Goal: Task Accomplishment & Management: Manage account settings

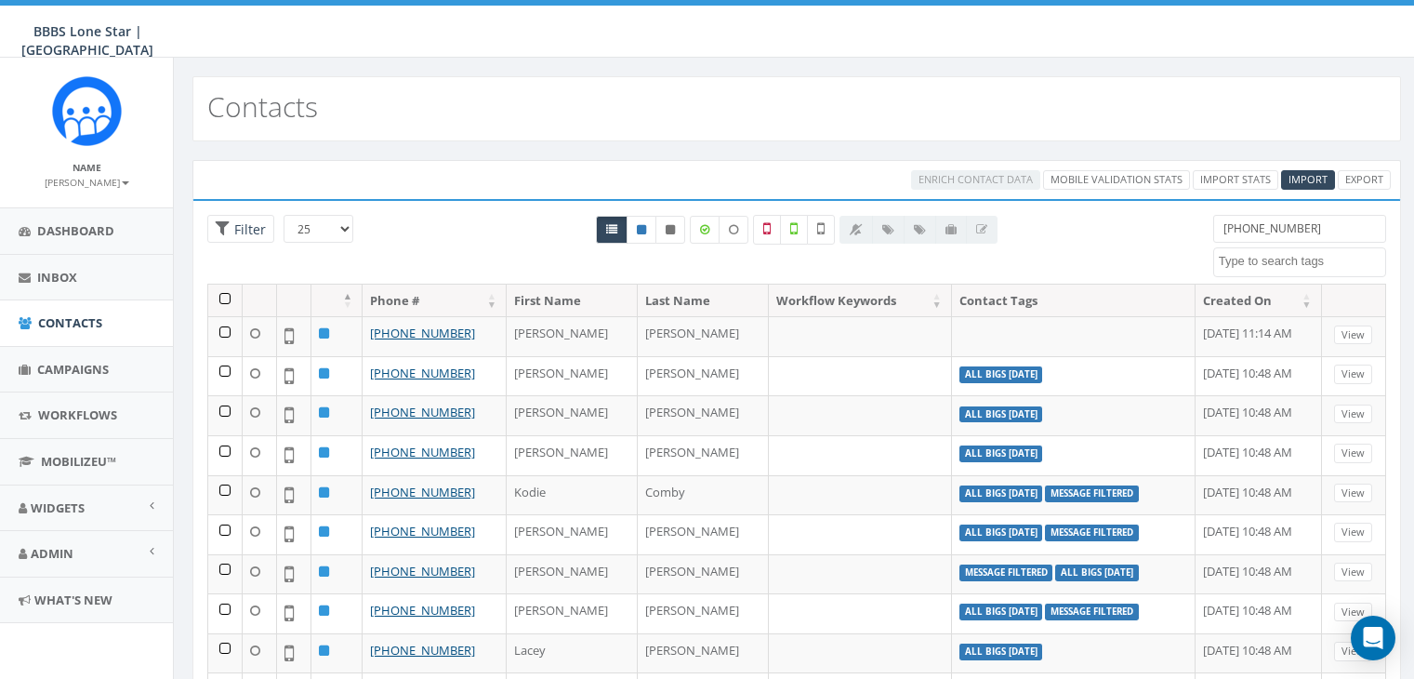
select select
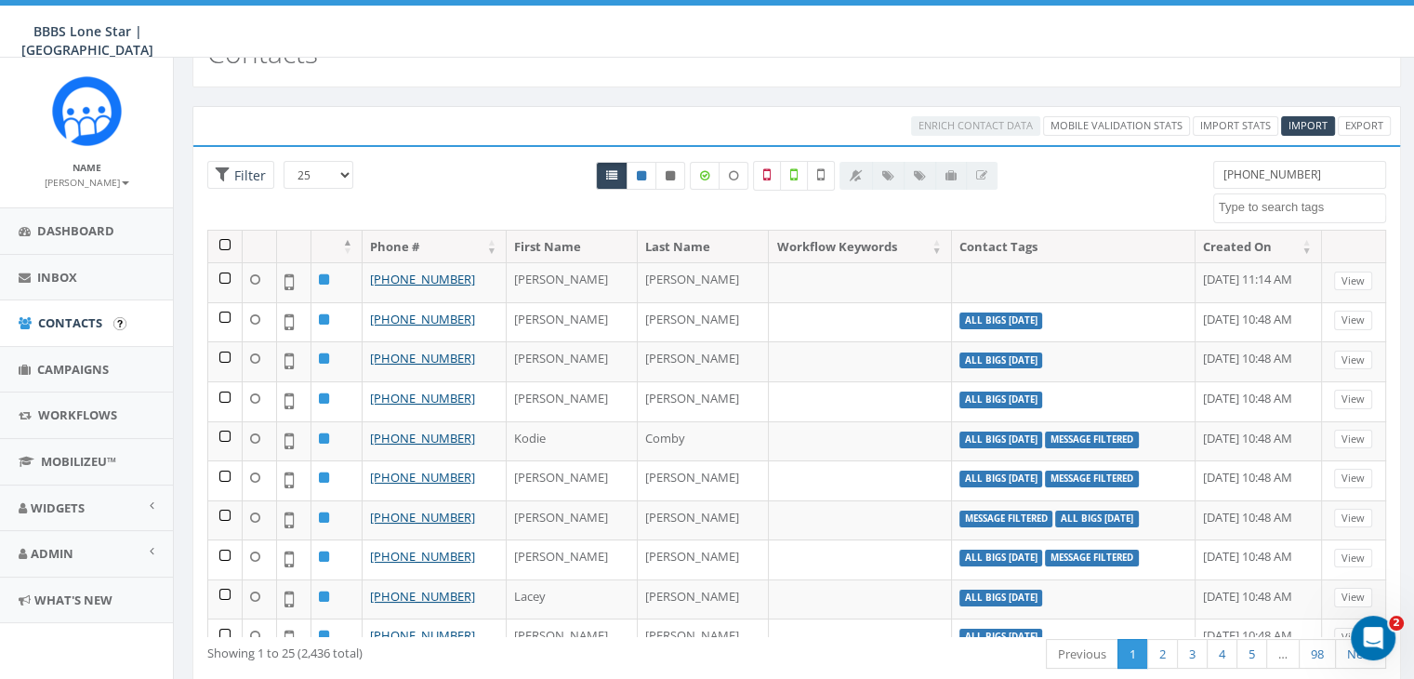
scroll to position [104, 0]
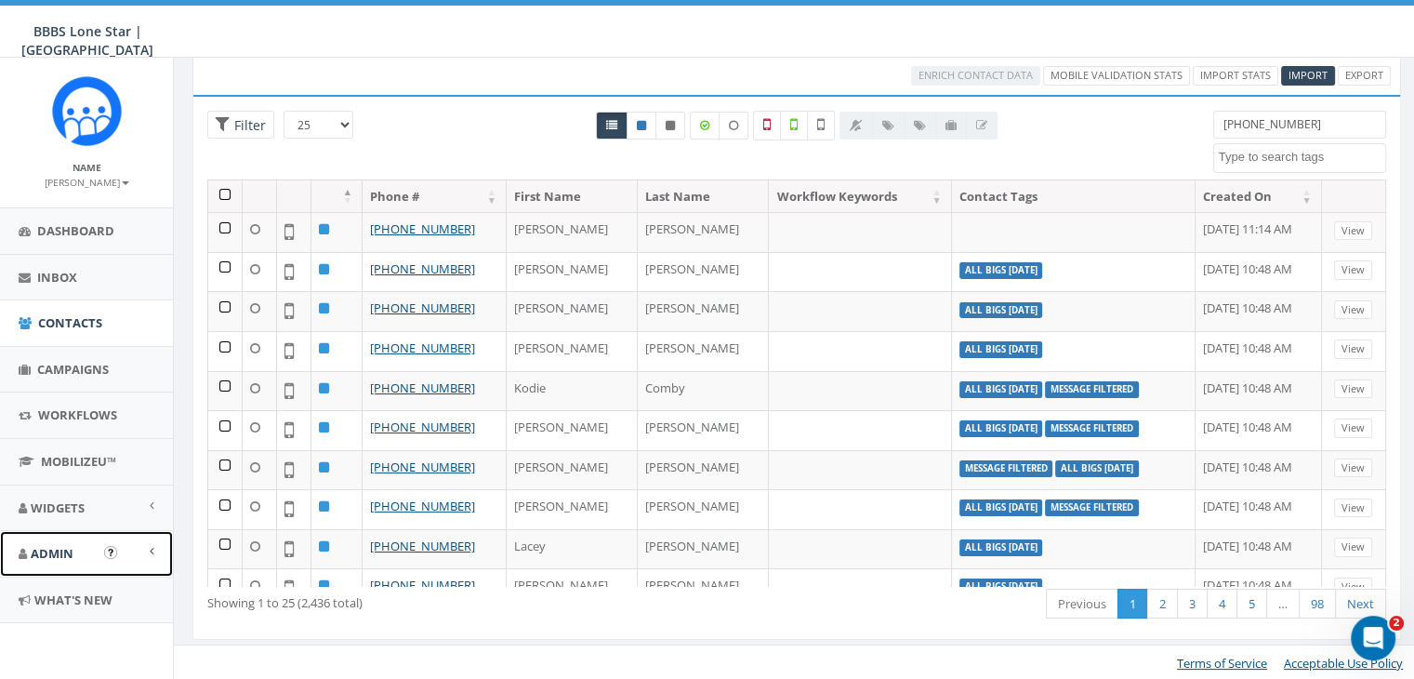
click at [155, 545] on link "Admin" at bounding box center [86, 554] width 173 height 46
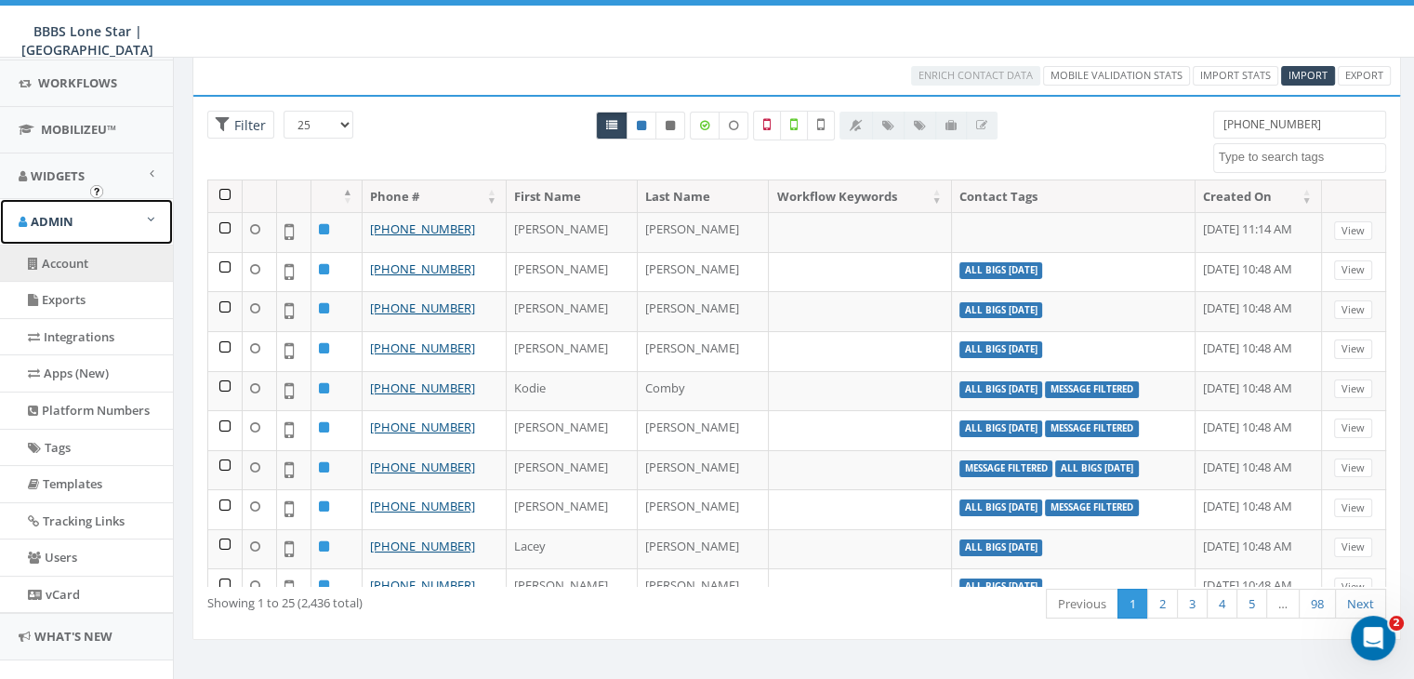
scroll to position [361, 0]
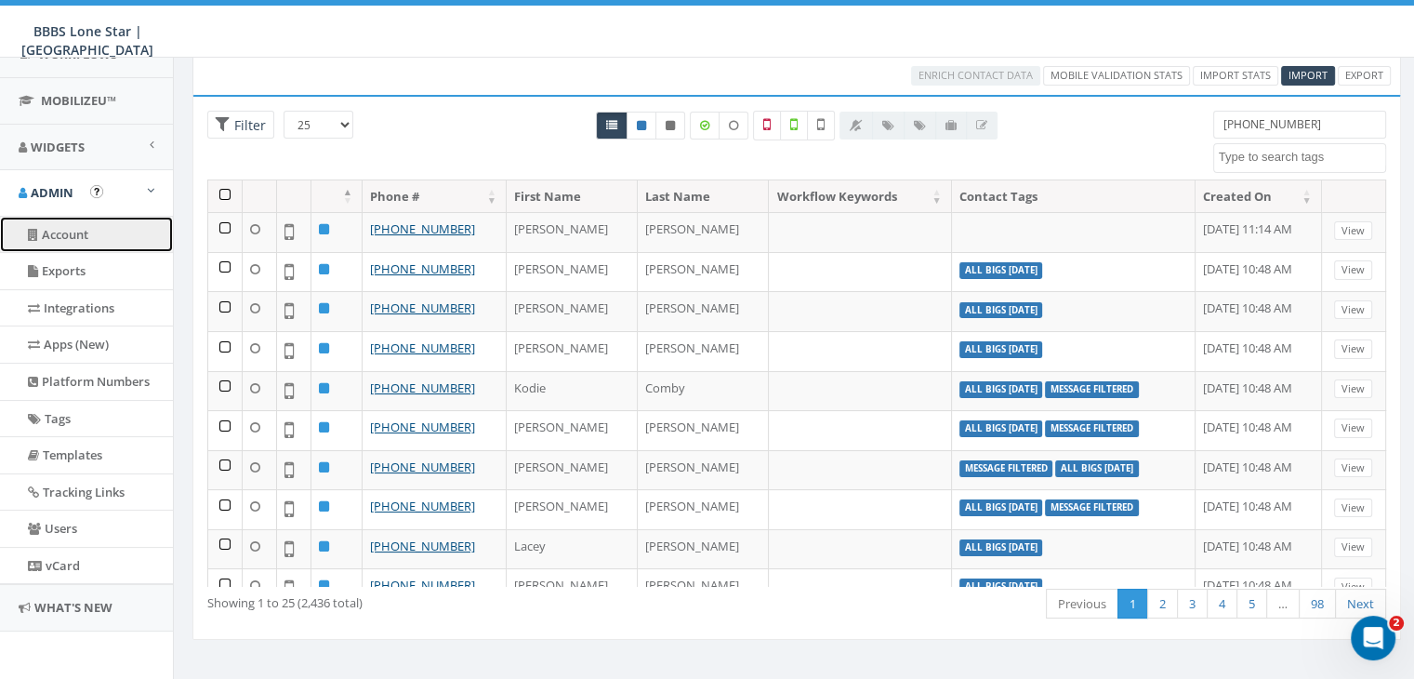
click at [69, 231] on link "Account" at bounding box center [86, 235] width 173 height 36
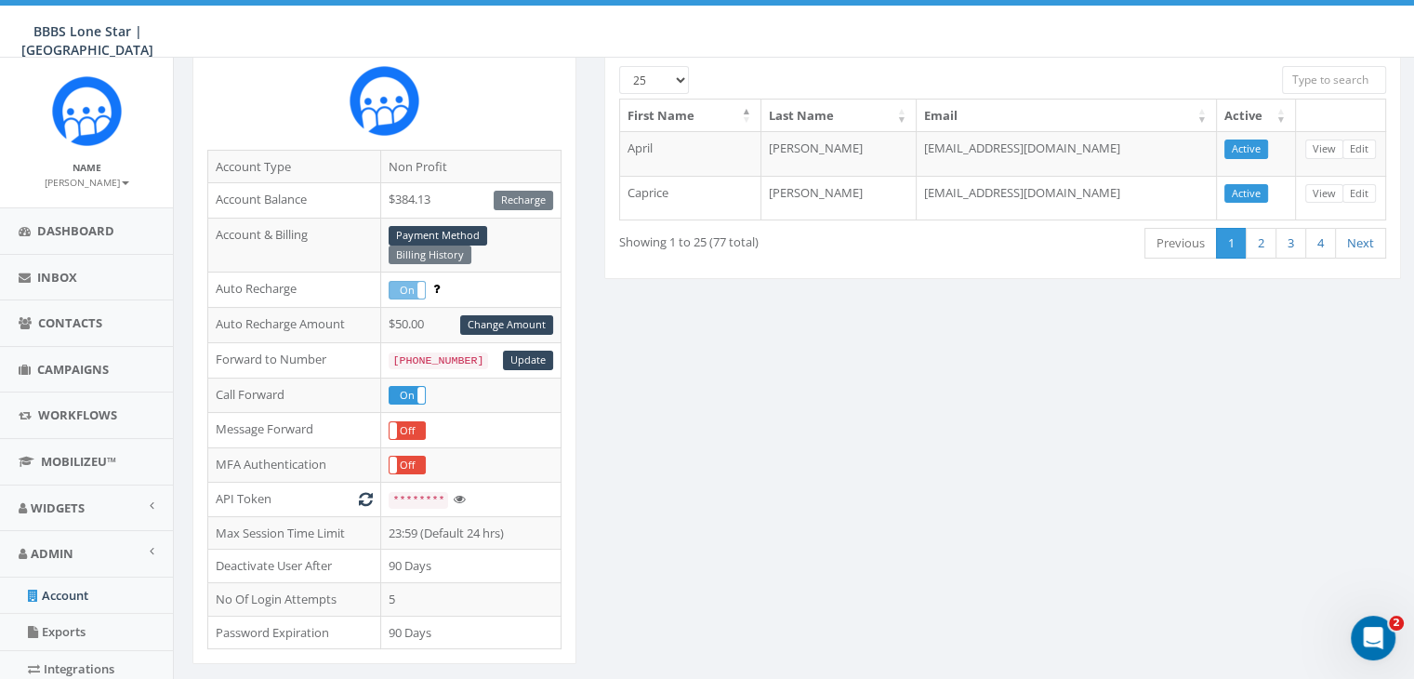
scroll to position [186, 0]
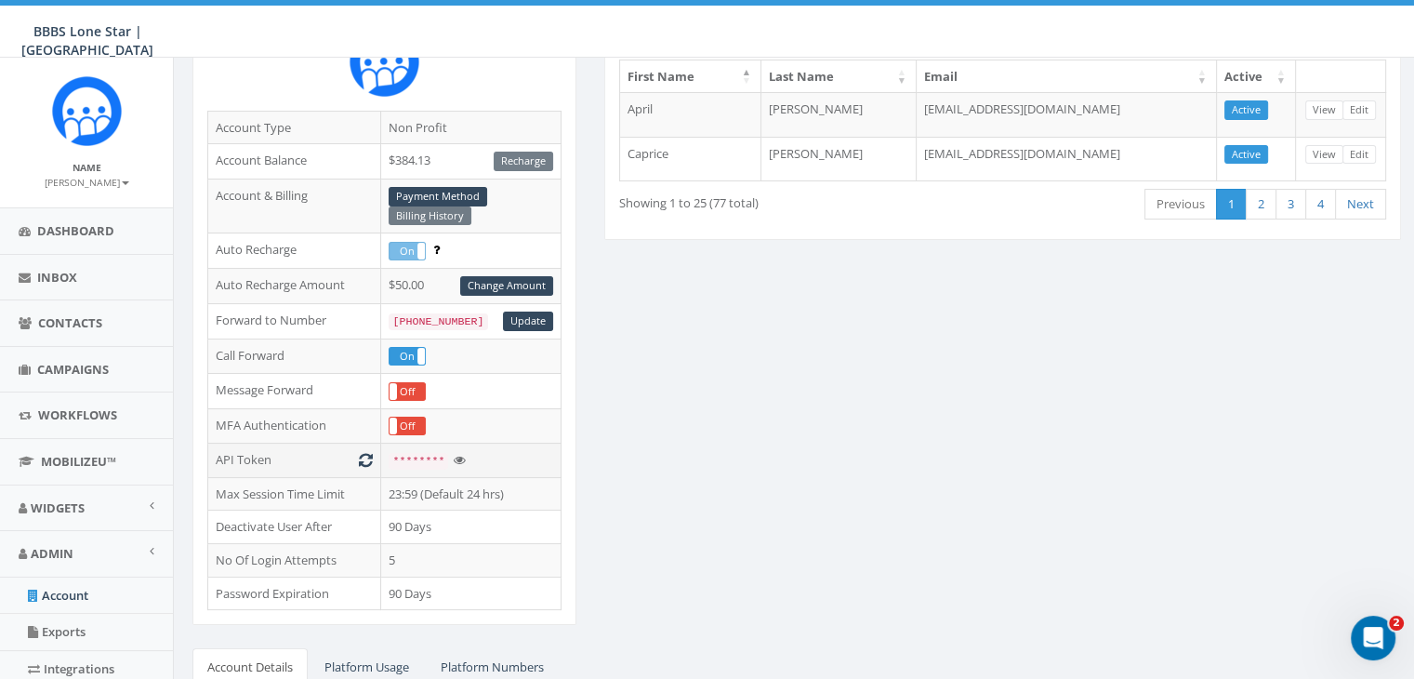
click at [454, 454] on icon at bounding box center [459, 460] width 12 height 12
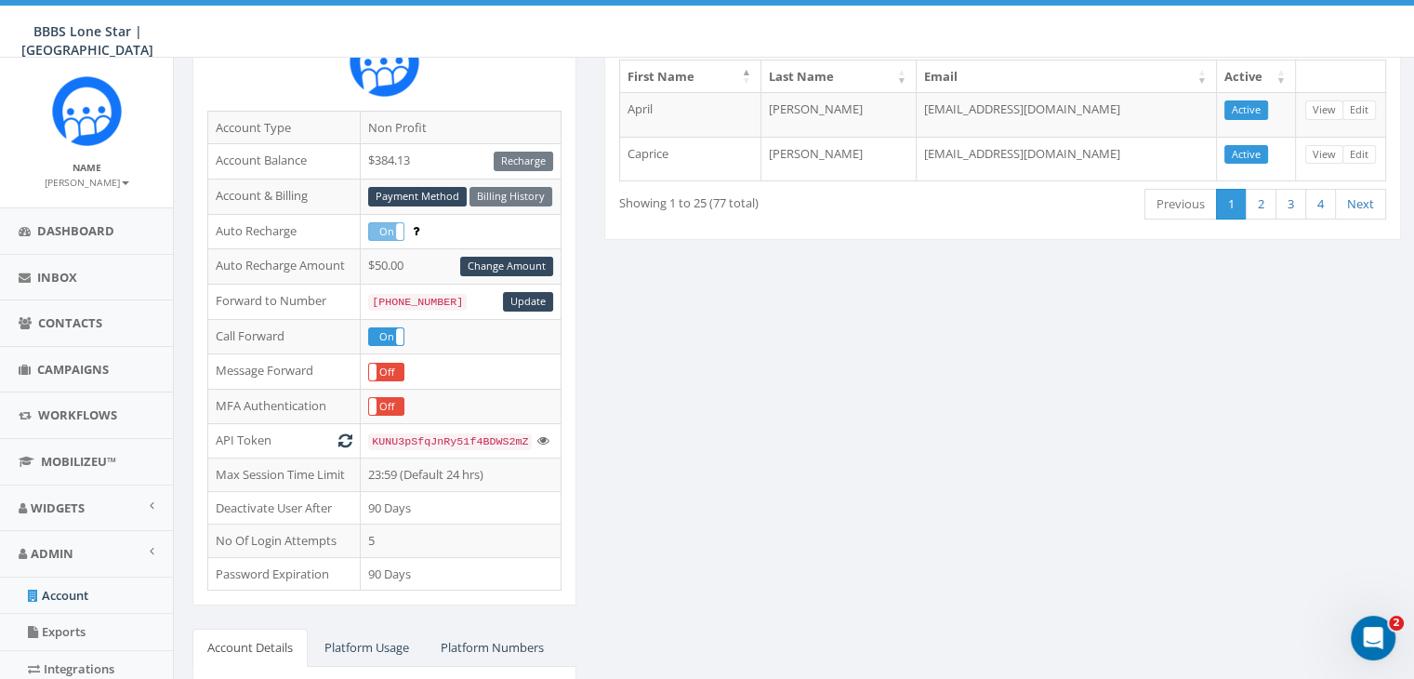
click at [682, 464] on div "ESSENTIAL Account Type Non Profit Account Balance $384.13 Recharge Account & Bi…" at bounding box center [796, 429] width 1236 height 911
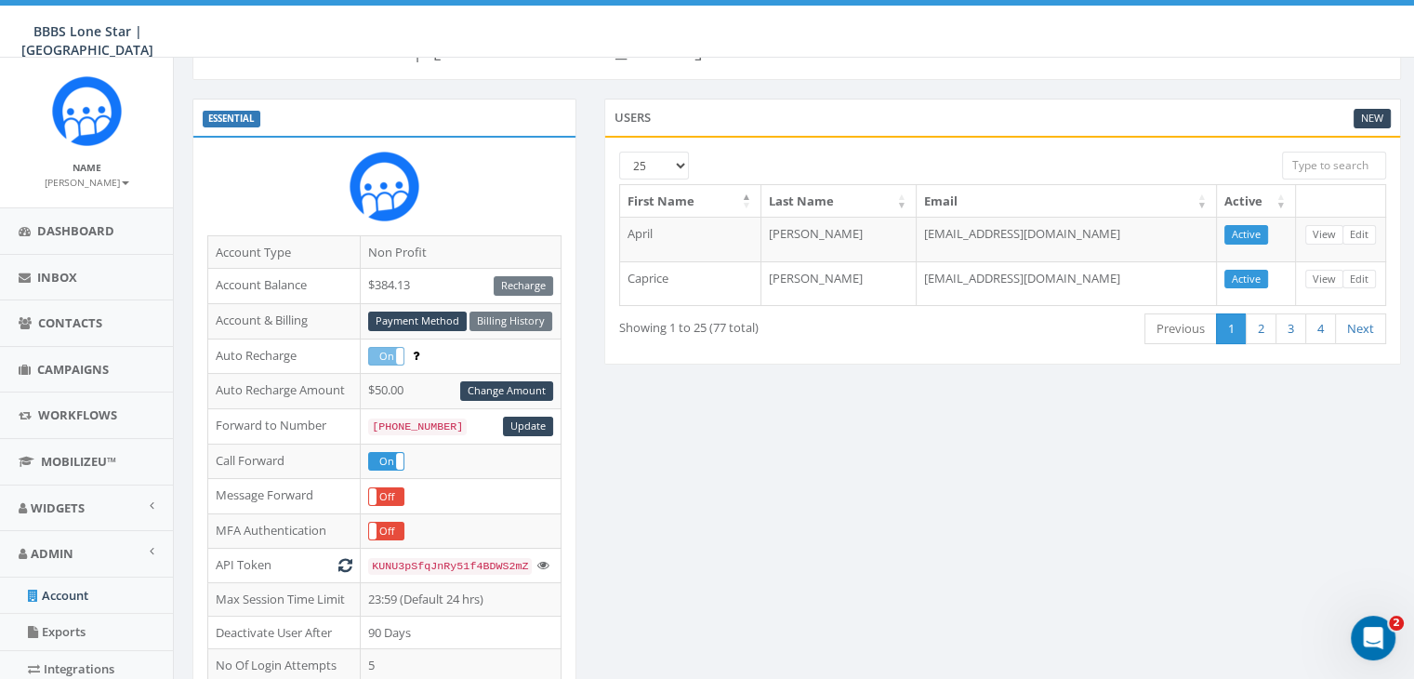
scroll to position [29, 0]
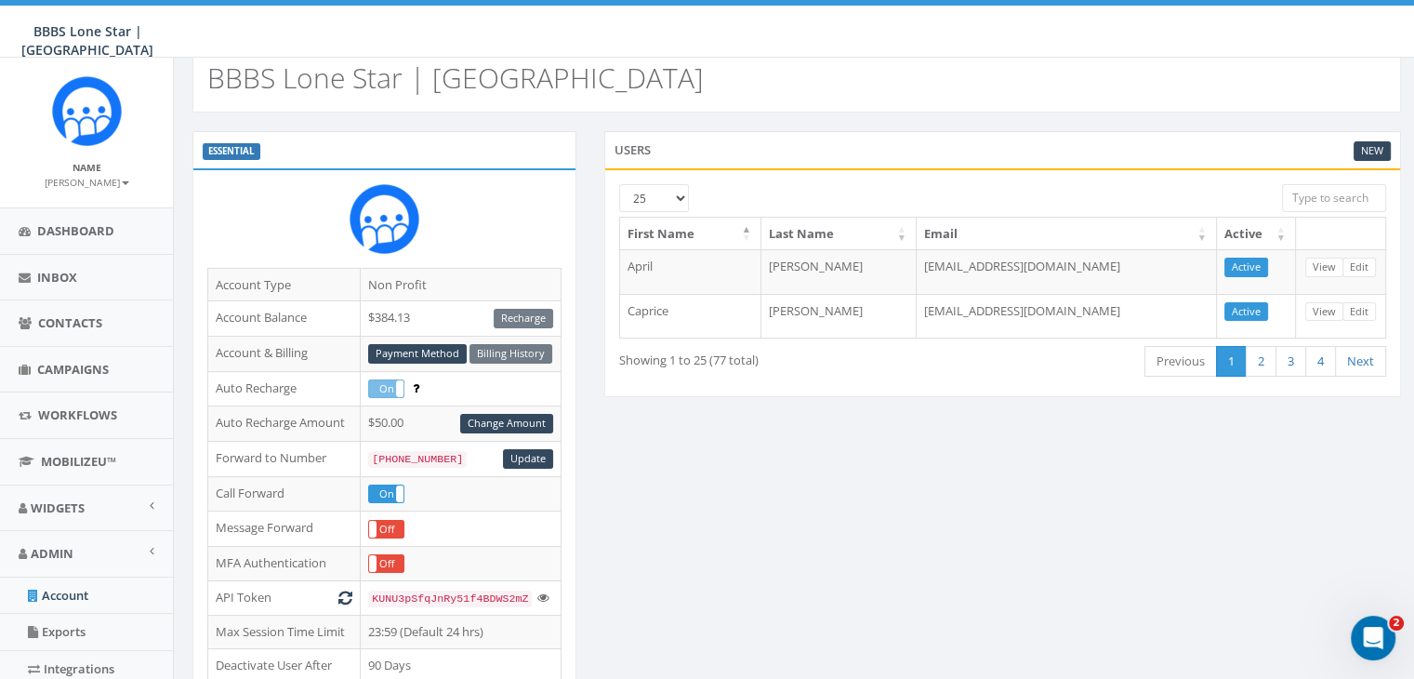
click at [97, 182] on small "[PERSON_NAME]" at bounding box center [87, 182] width 85 height 13
click at [129, 121] on div "Name Caprice Hawkins Profile Sign Out" at bounding box center [86, 133] width 173 height 150
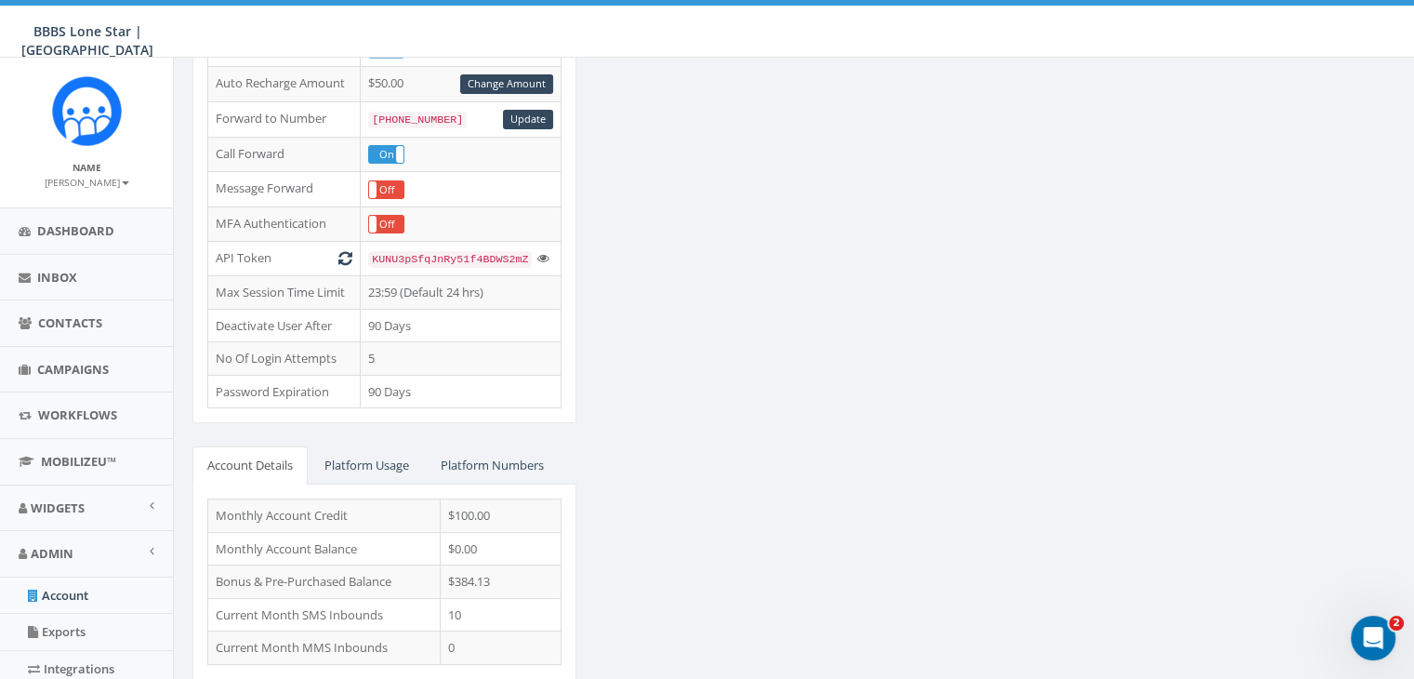
scroll to position [401, 0]
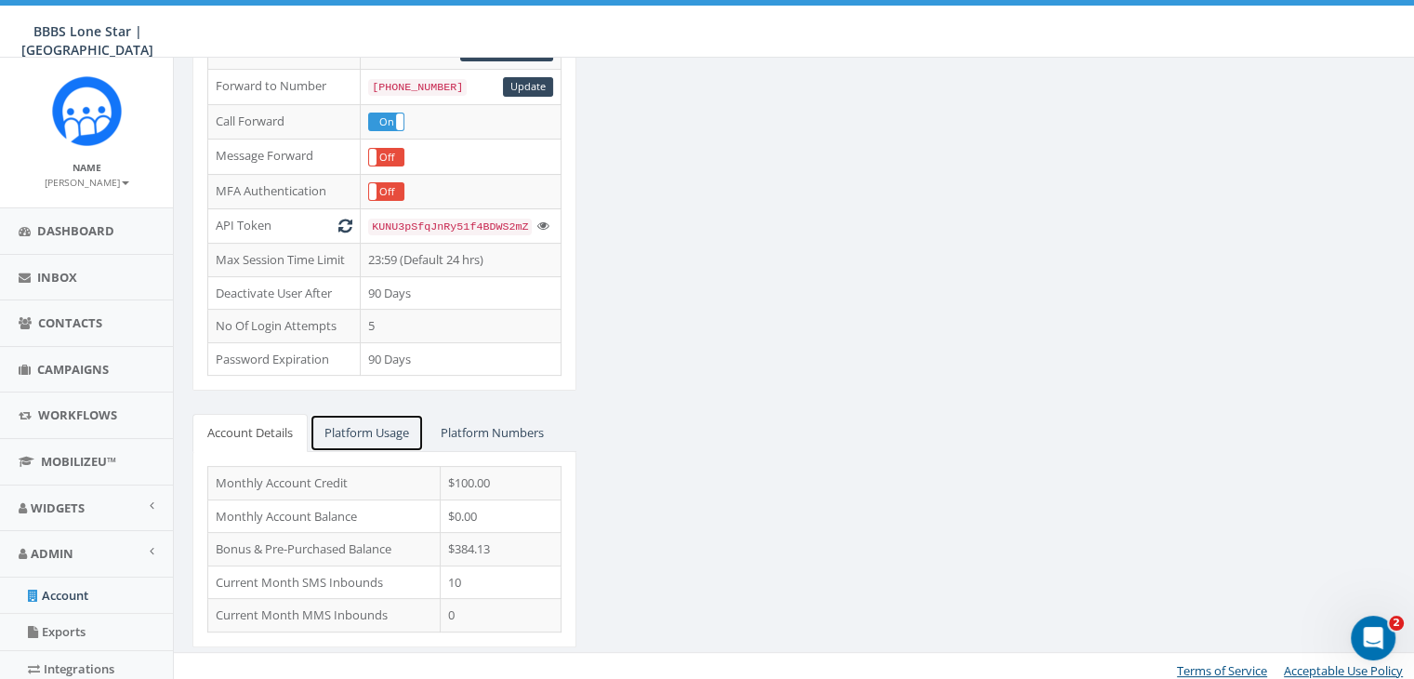
click at [349, 418] on link "Platform Usage" at bounding box center [367, 433] width 114 height 38
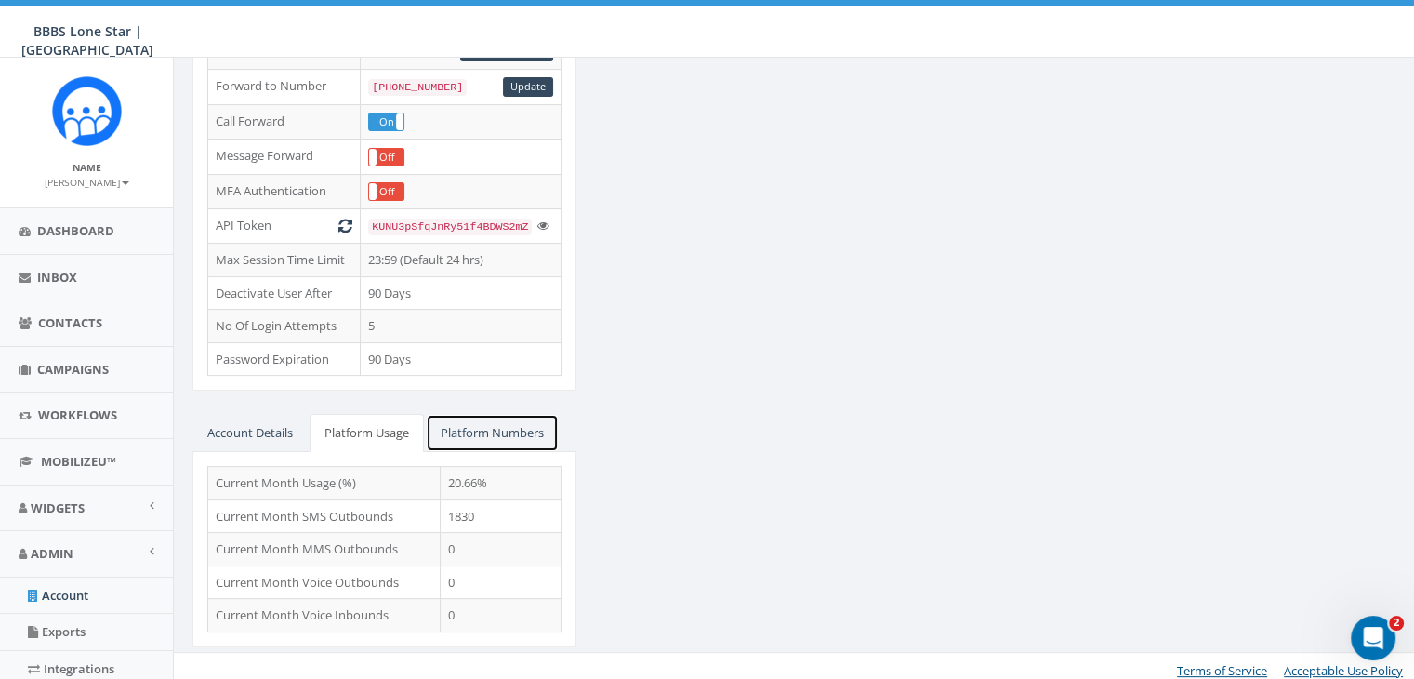
click at [483, 424] on link "Platform Numbers" at bounding box center [492, 433] width 133 height 38
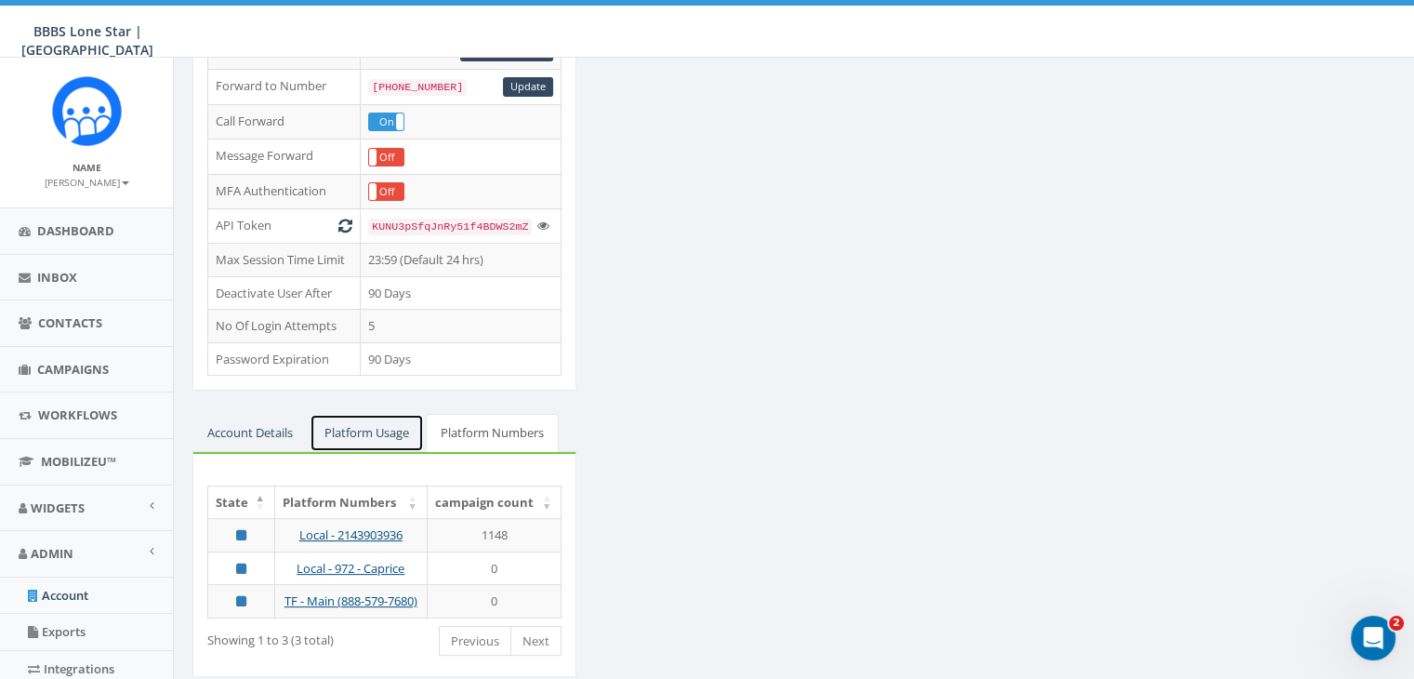
click at [371, 420] on link "Platform Usage" at bounding box center [367, 433] width 114 height 38
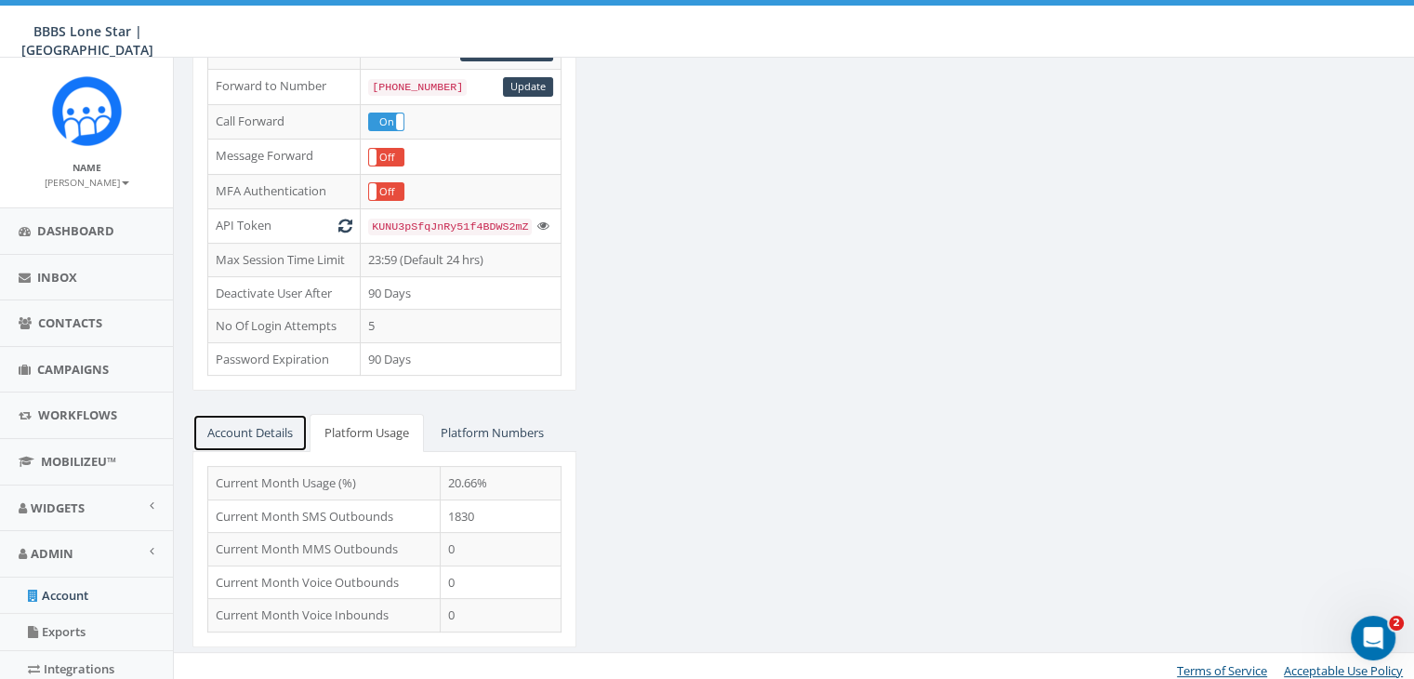
click at [280, 421] on link "Account Details" at bounding box center [249, 433] width 115 height 38
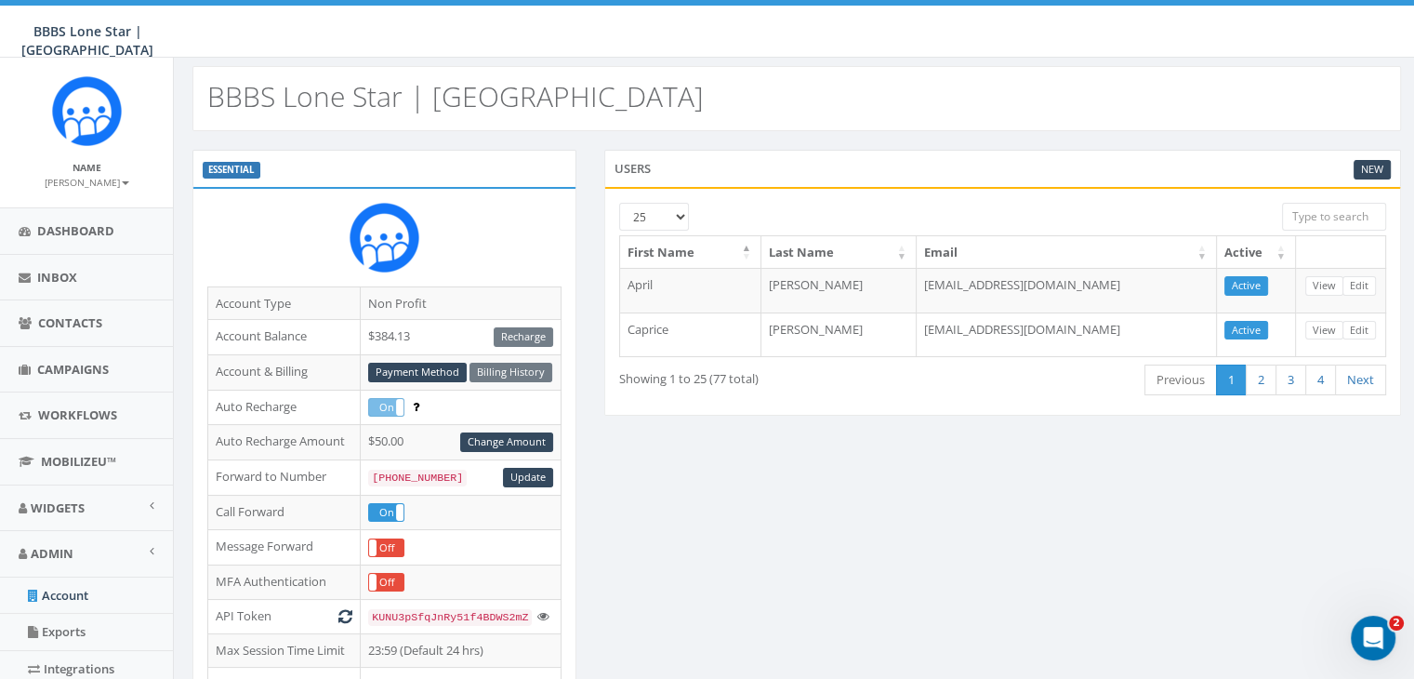
scroll to position [0, 0]
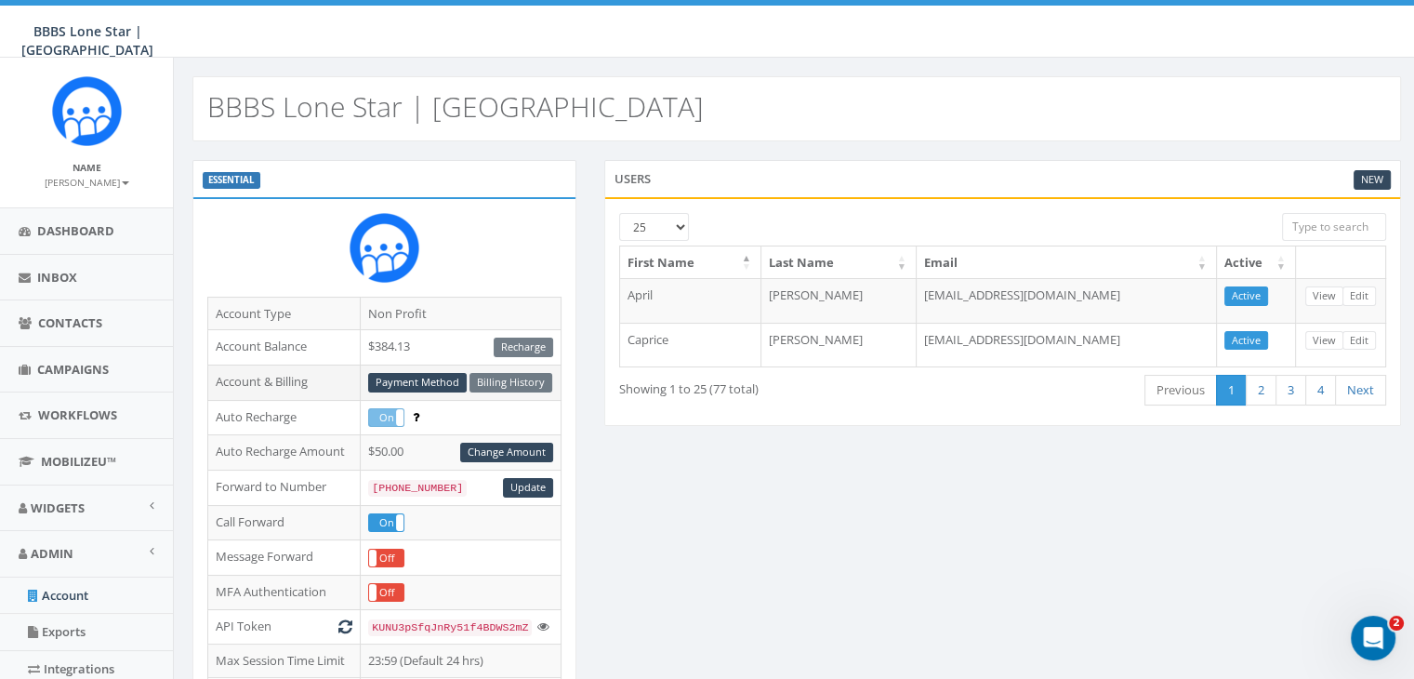
click at [536, 380] on div "Payment Method Billing History" at bounding box center [460, 383] width 185 height 20
click at [432, 377] on link "Payment Method" at bounding box center [417, 383] width 99 height 20
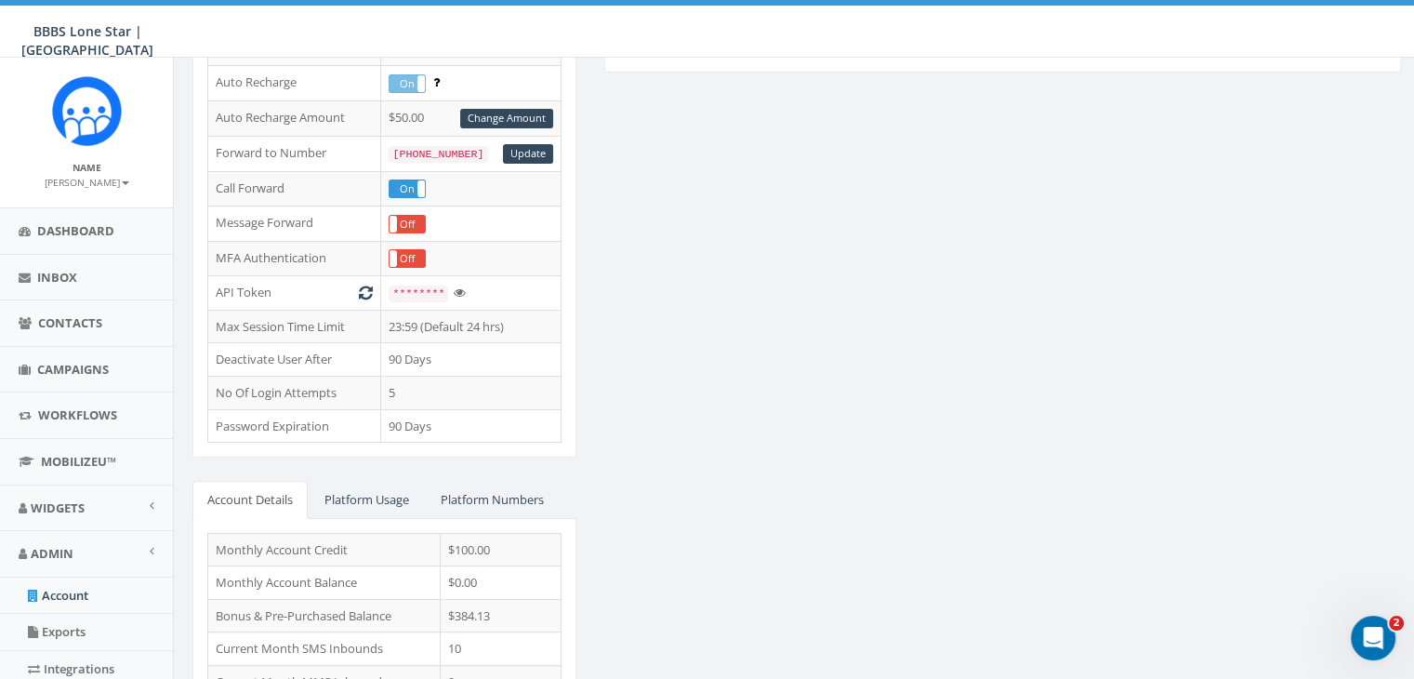
scroll to position [420, 0]
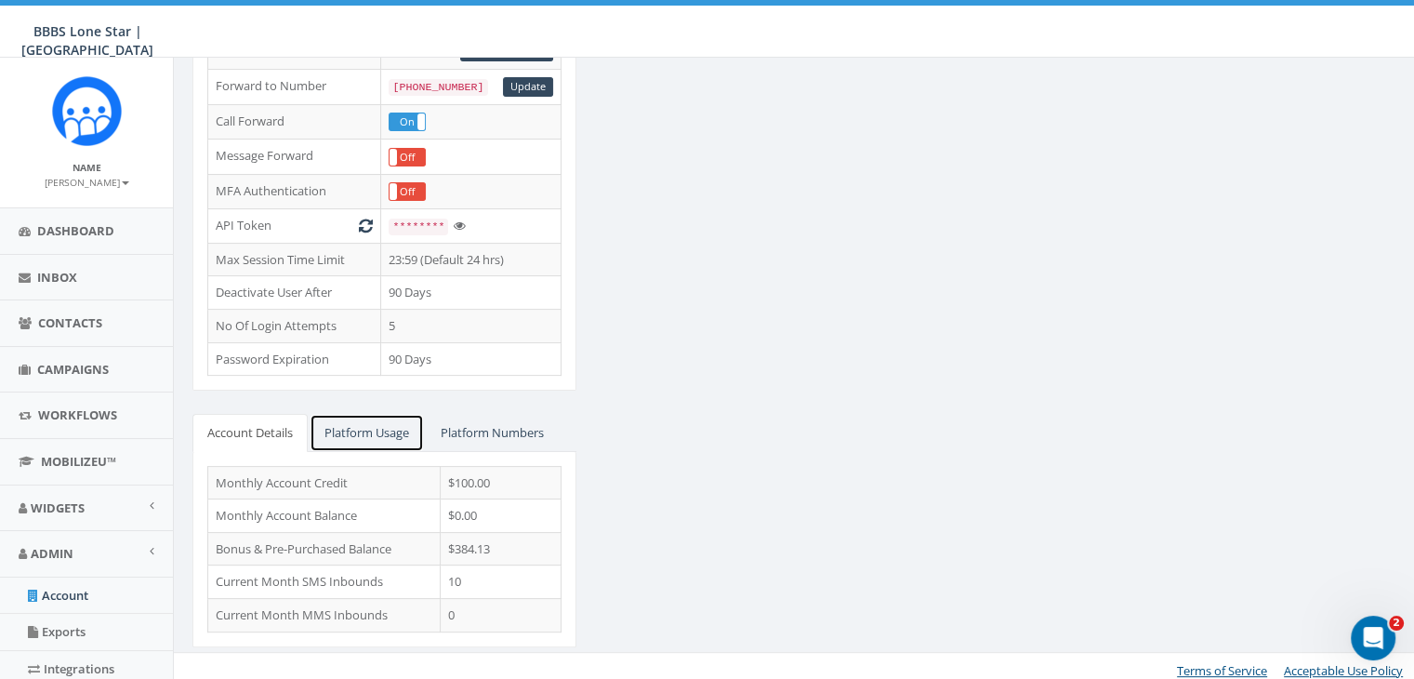
click at [402, 420] on link "Platform Usage" at bounding box center [367, 433] width 114 height 38
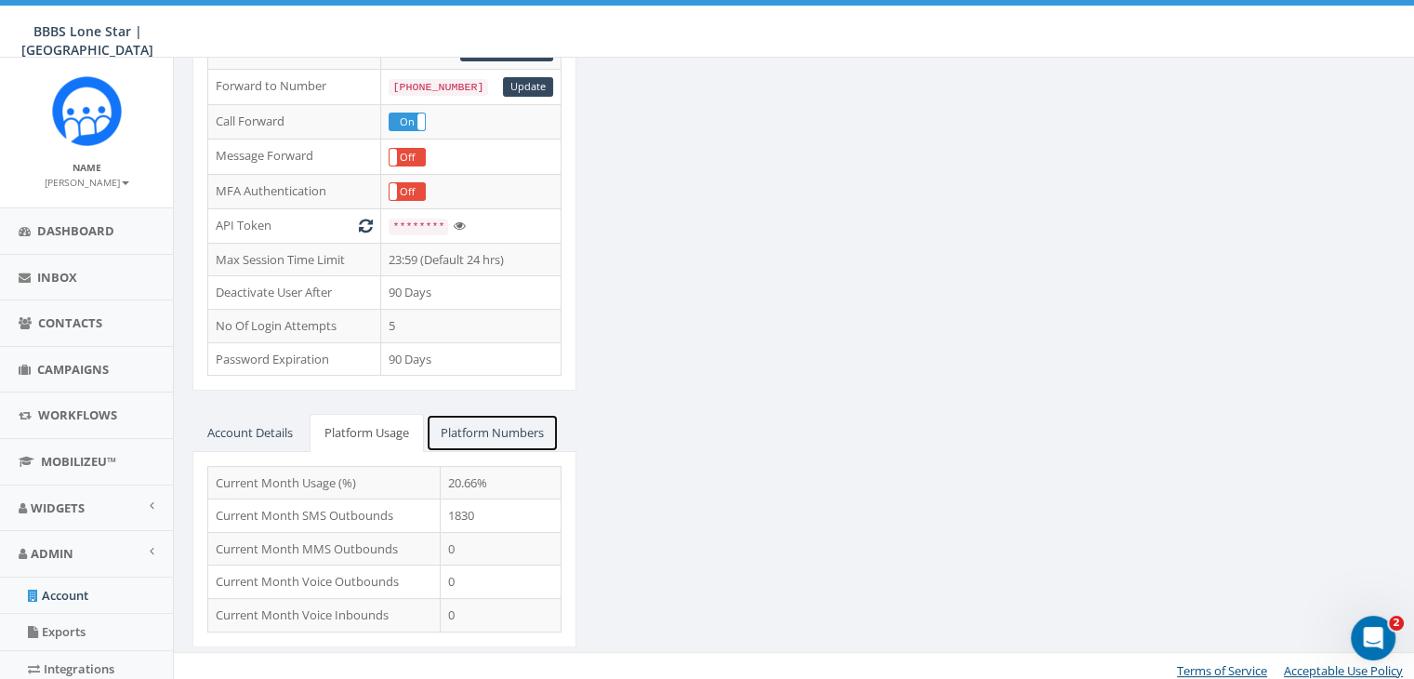
click at [519, 414] on link "Platform Numbers" at bounding box center [492, 433] width 133 height 38
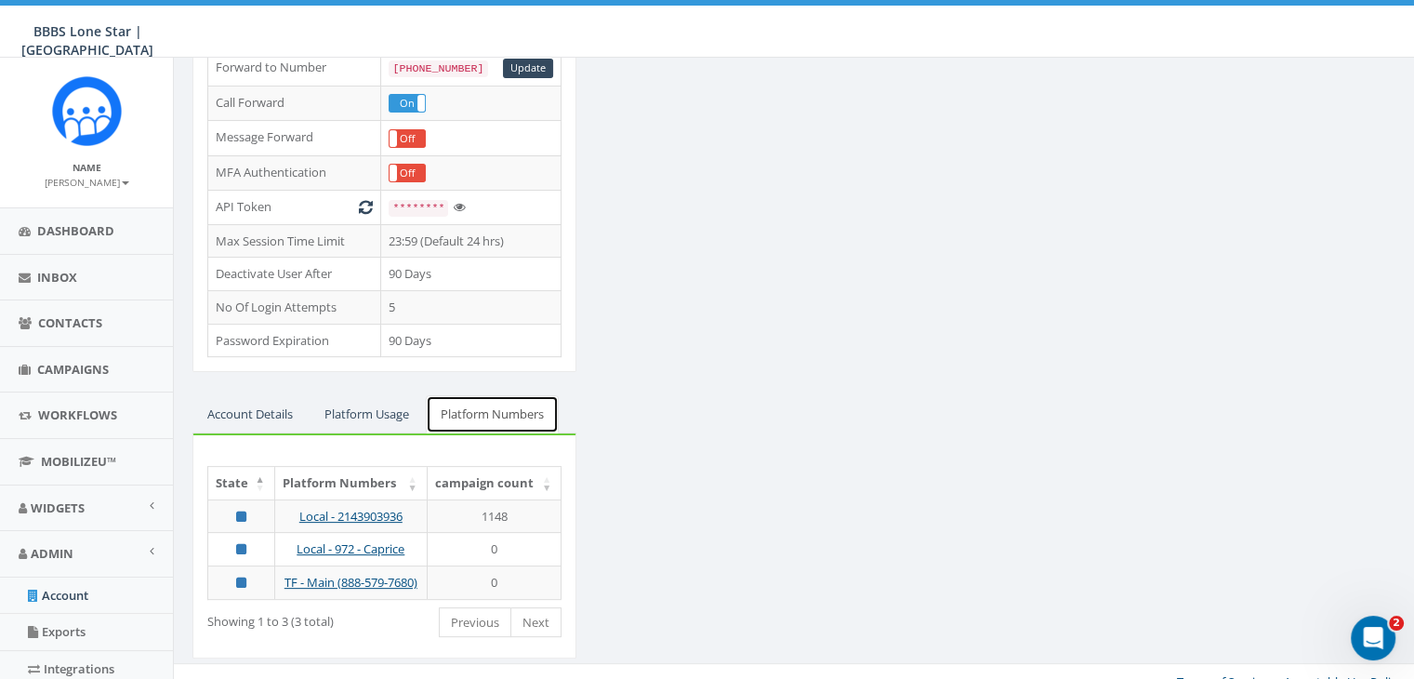
scroll to position [449, 0]
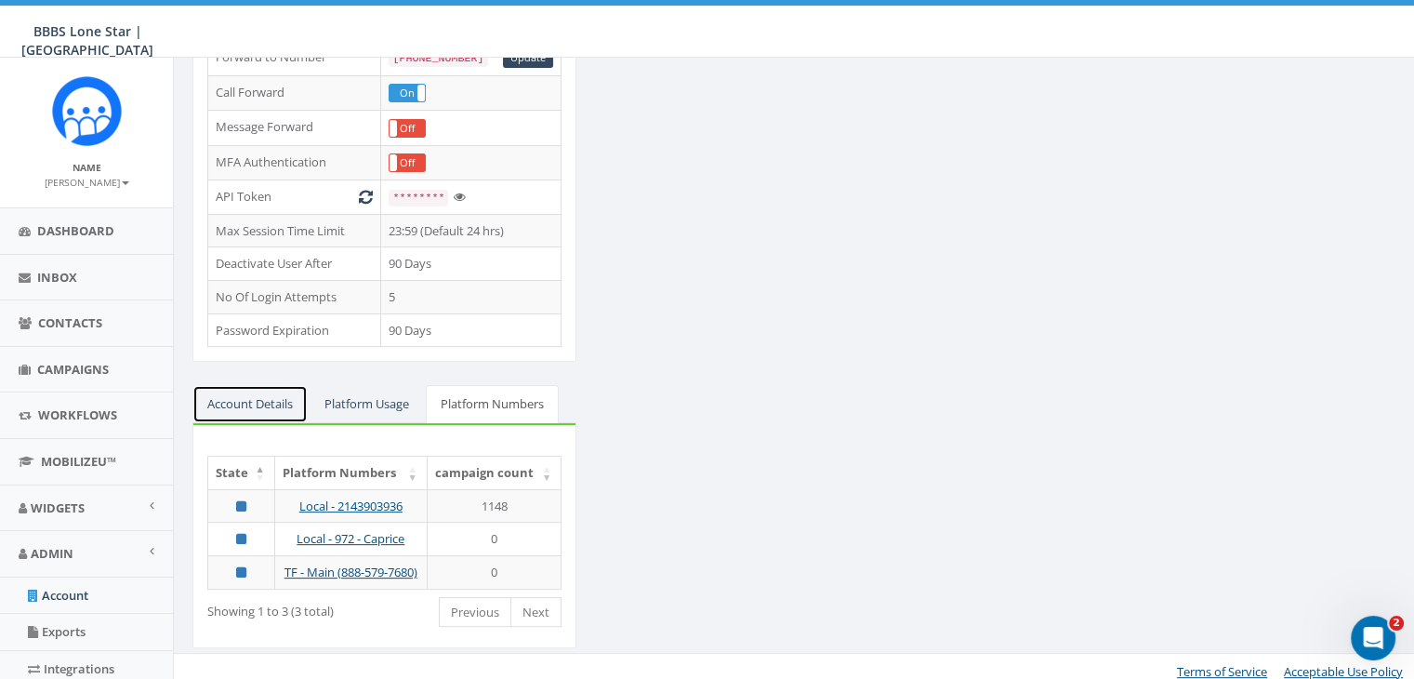
click at [264, 395] on link "Account Details" at bounding box center [249, 404] width 115 height 38
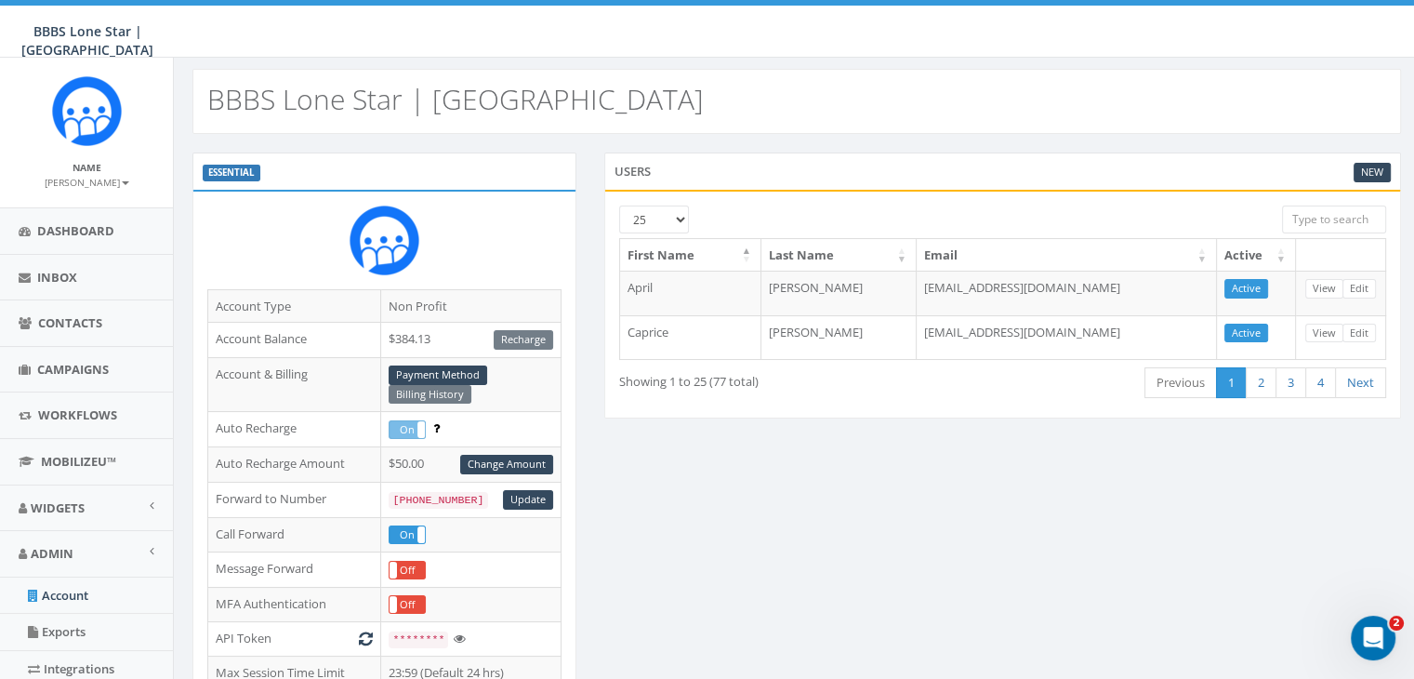
scroll to position [0, 0]
